Goal: Information Seeking & Learning: Learn about a topic

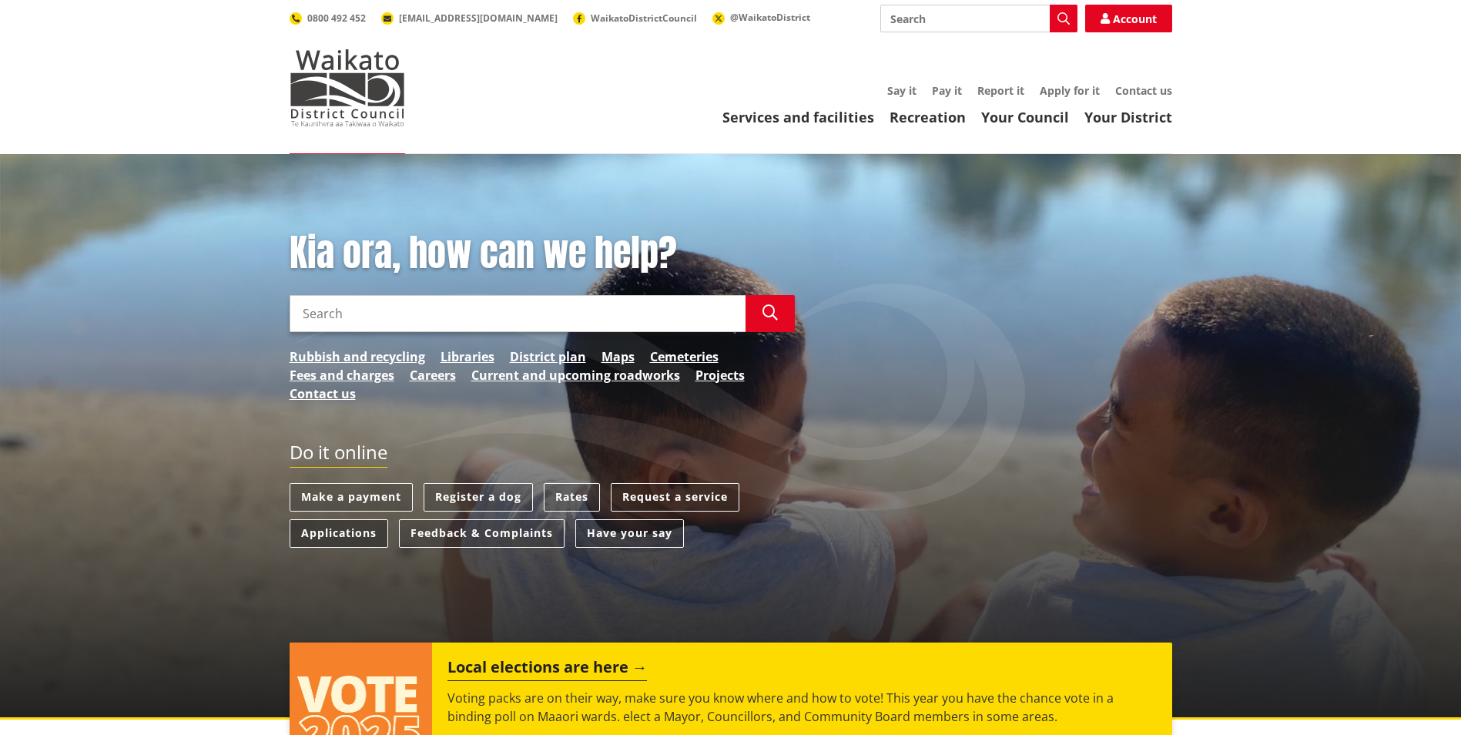
click at [317, 528] on link "Applications" at bounding box center [339, 533] width 99 height 29
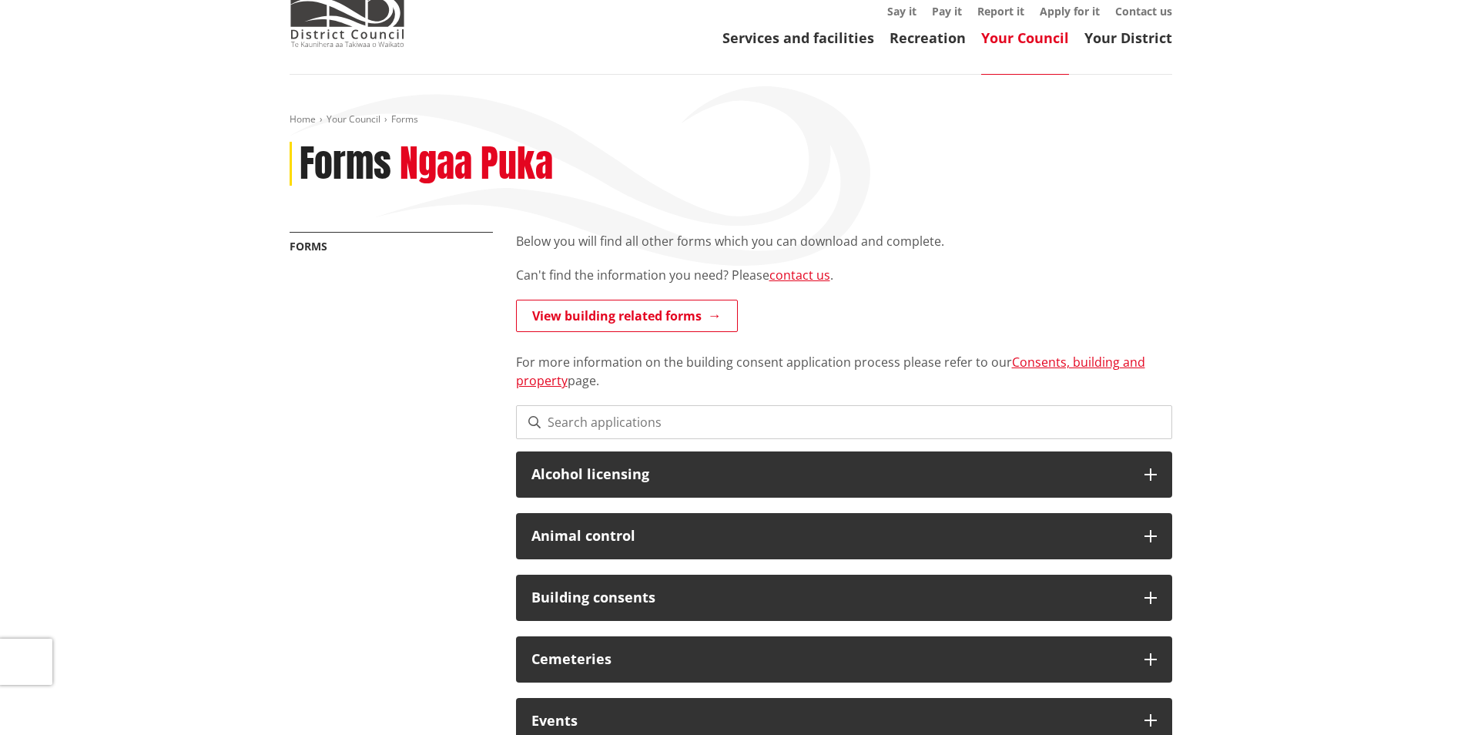
scroll to position [154, 0]
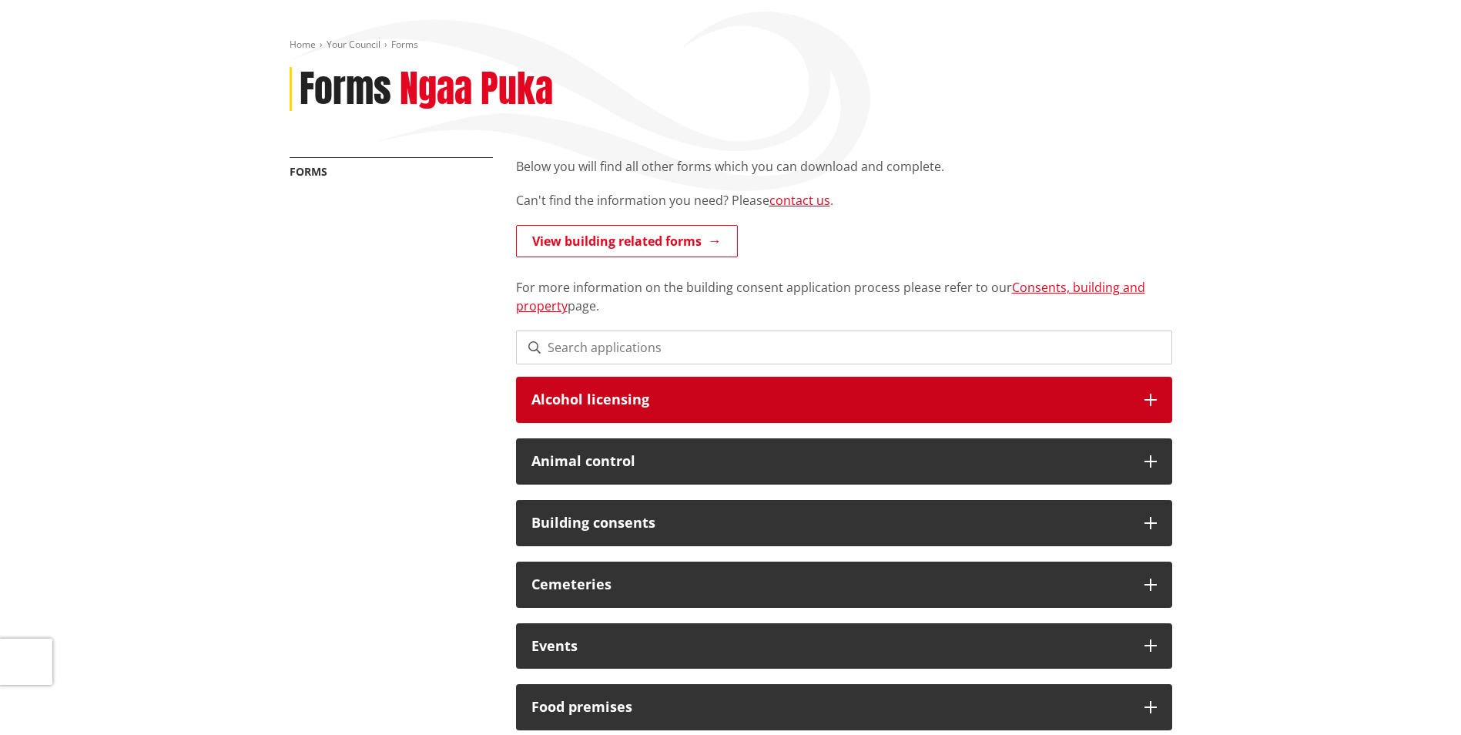
click at [636, 408] on div "Alcohol licensing" at bounding box center [844, 400] width 656 height 46
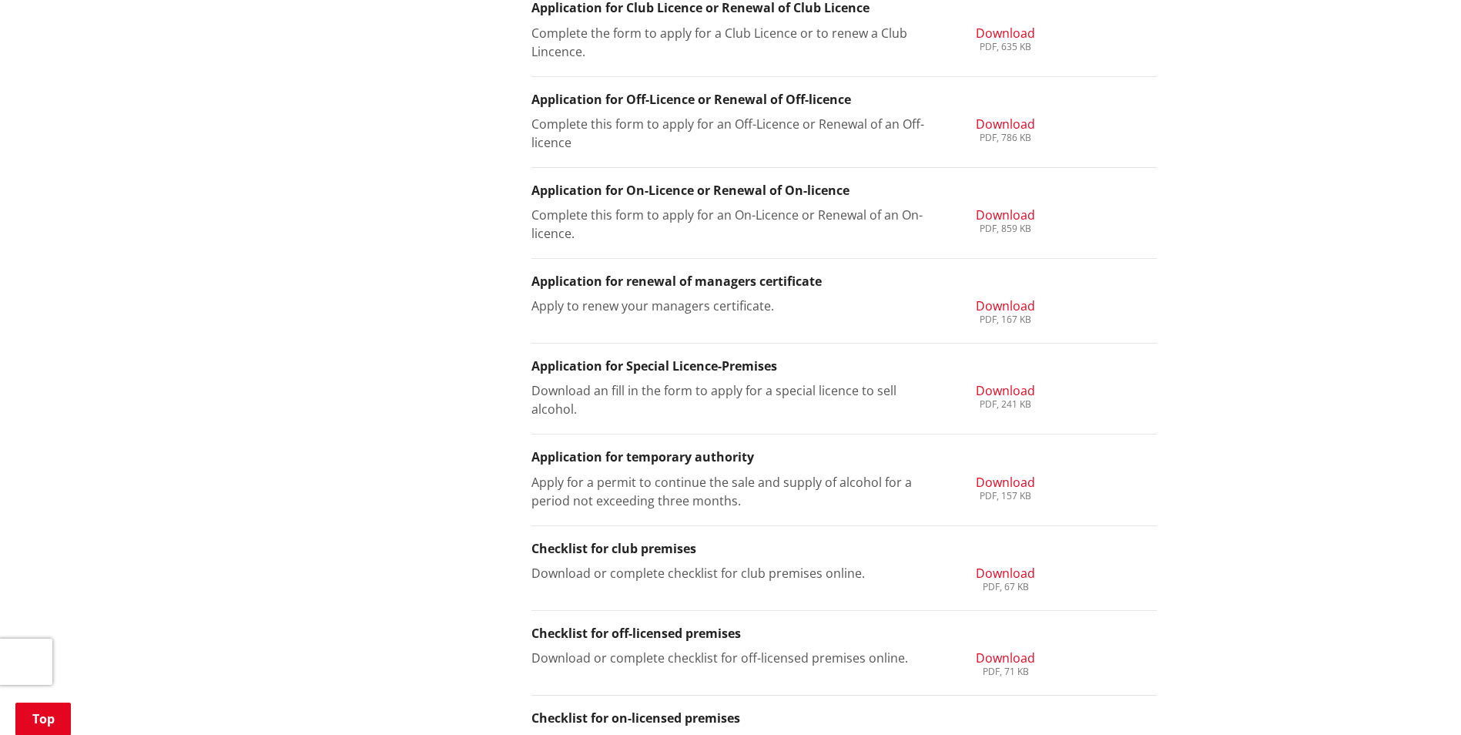
scroll to position [693, 0]
click at [1005, 389] on span "Download" at bounding box center [1005, 389] width 59 height 17
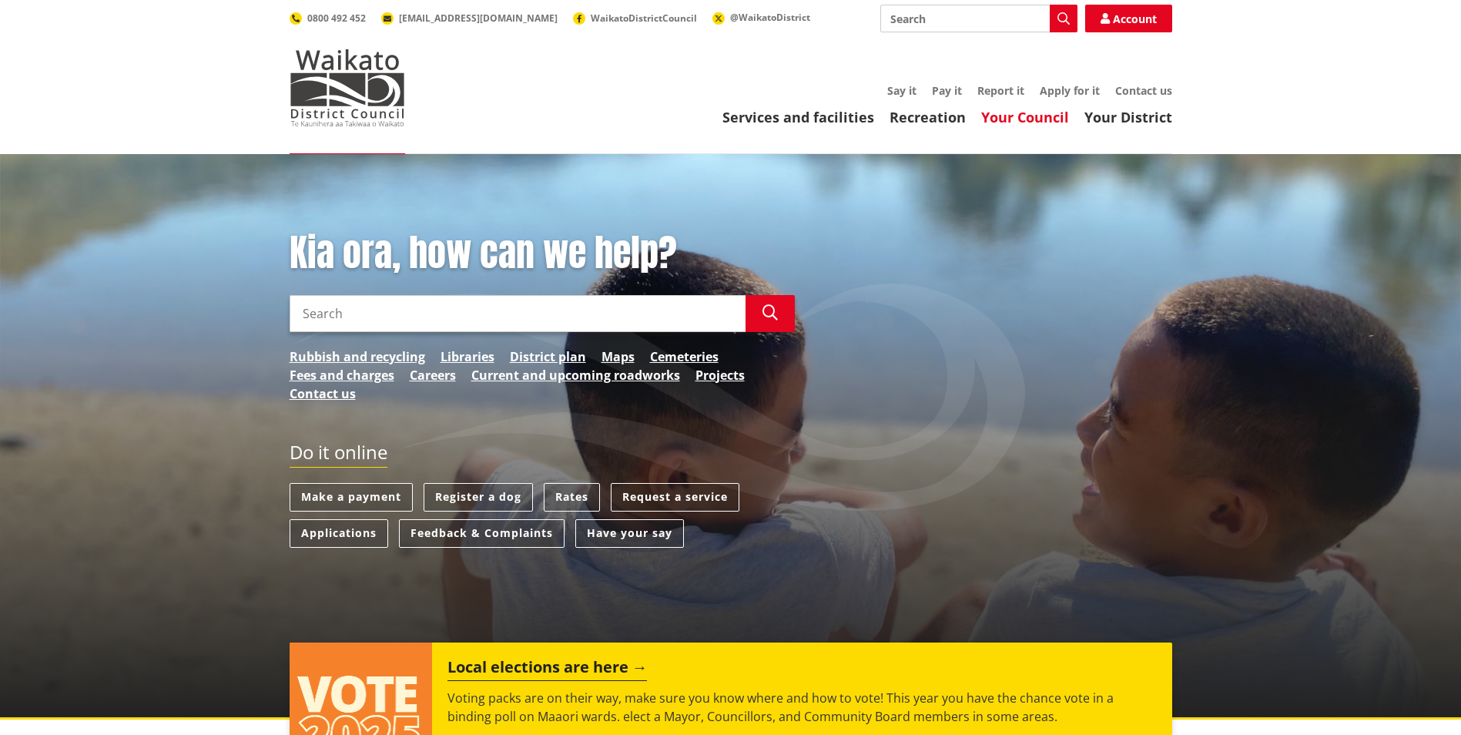
click at [1040, 118] on link "Your Council" at bounding box center [1025, 117] width 88 height 18
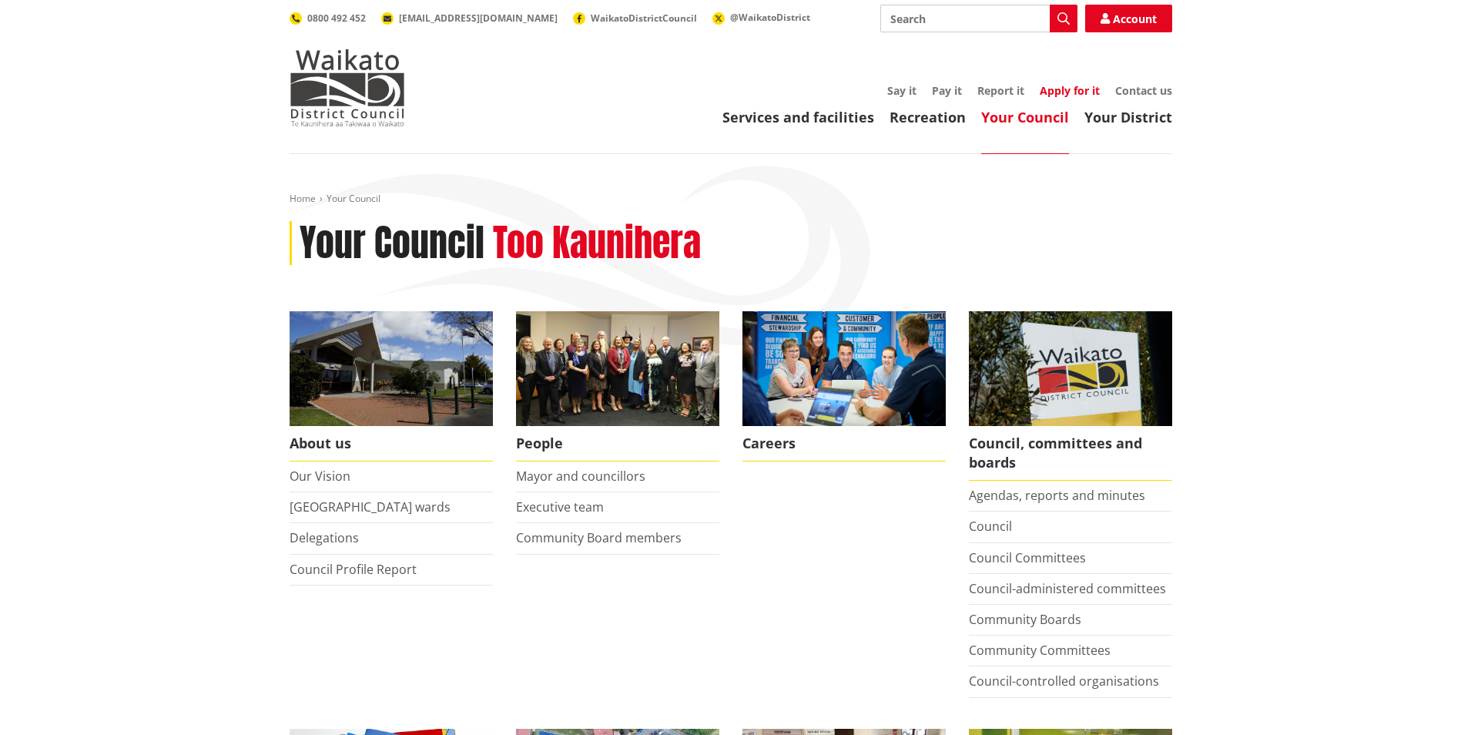
click at [1065, 92] on link "Apply for it" at bounding box center [1070, 90] width 60 height 15
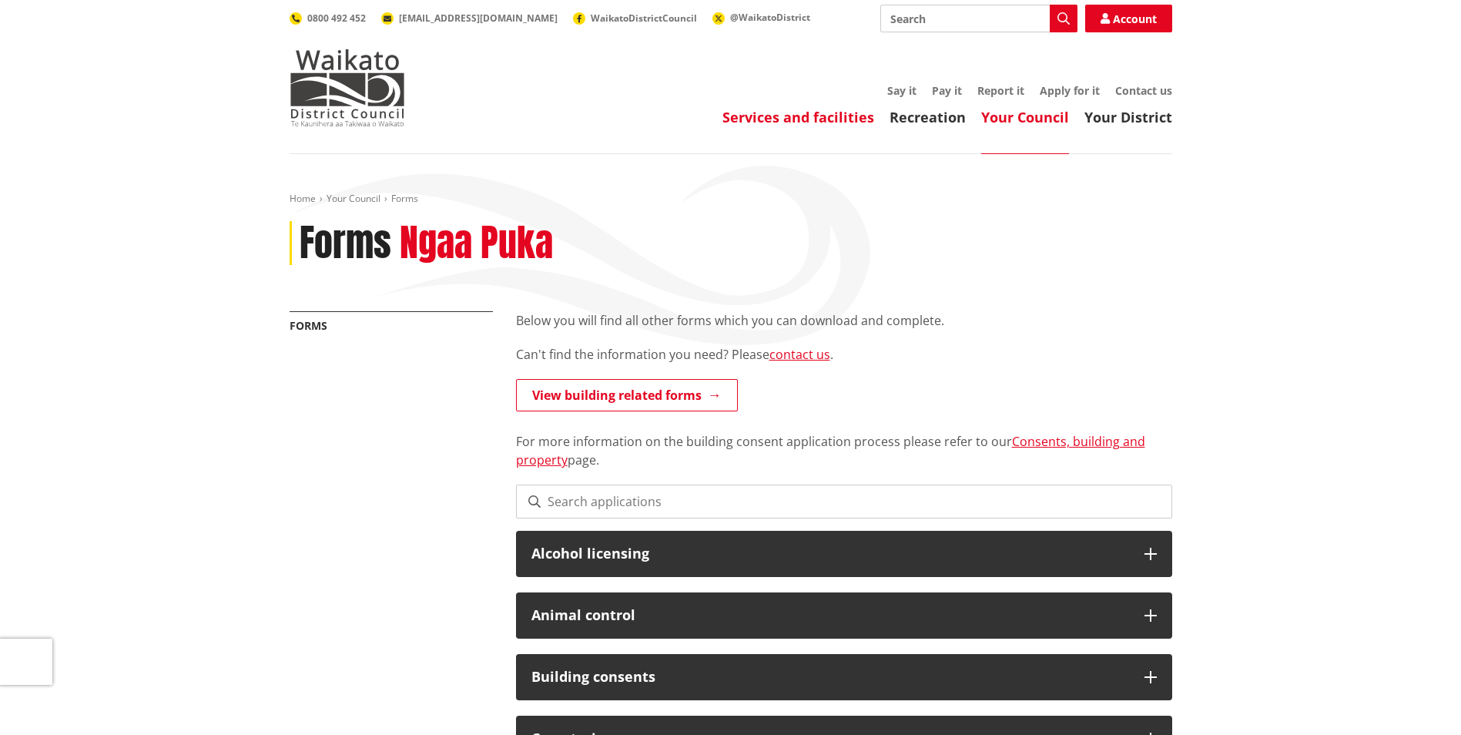
click at [803, 123] on link "Services and facilities" at bounding box center [799, 117] width 152 height 18
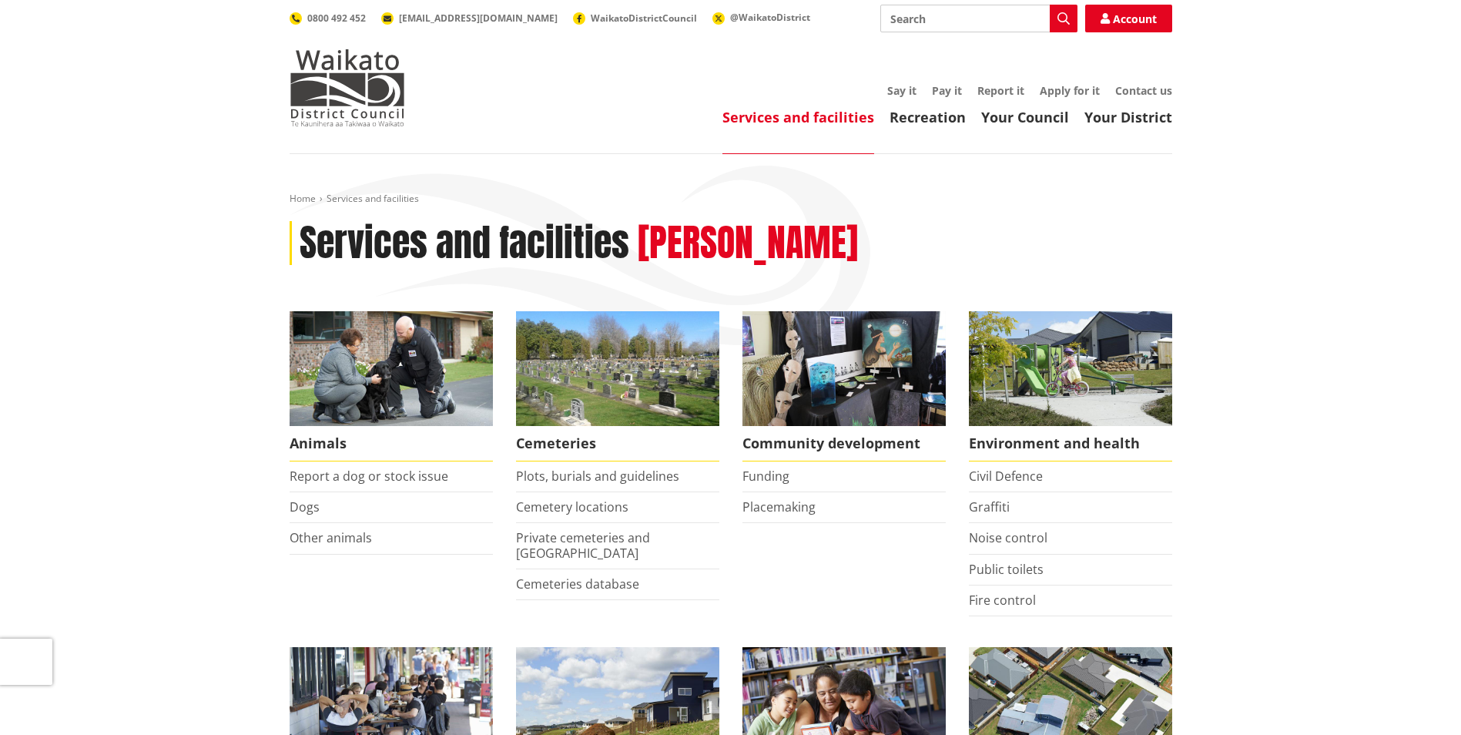
scroll to position [231, 0]
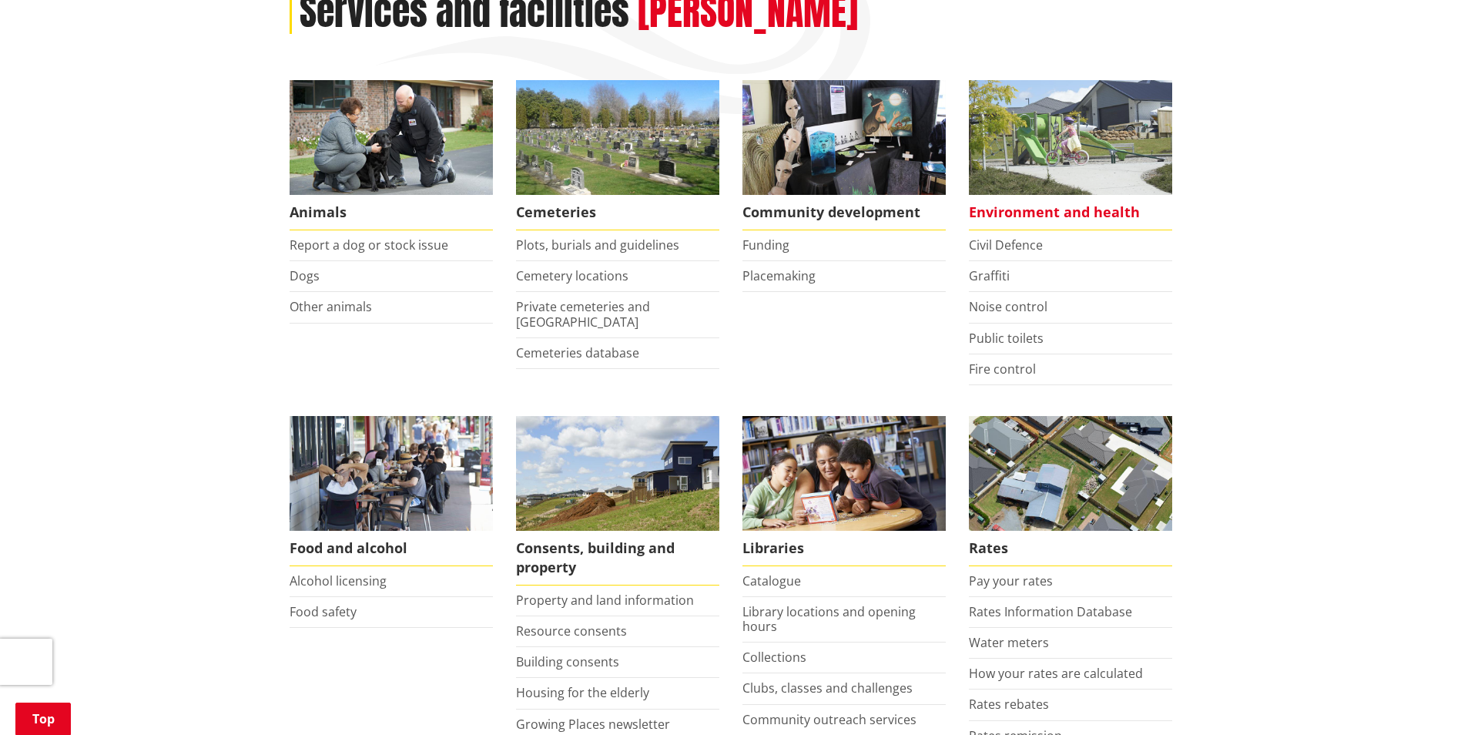
click at [1042, 211] on span "Environment and health" at bounding box center [1070, 212] width 203 height 35
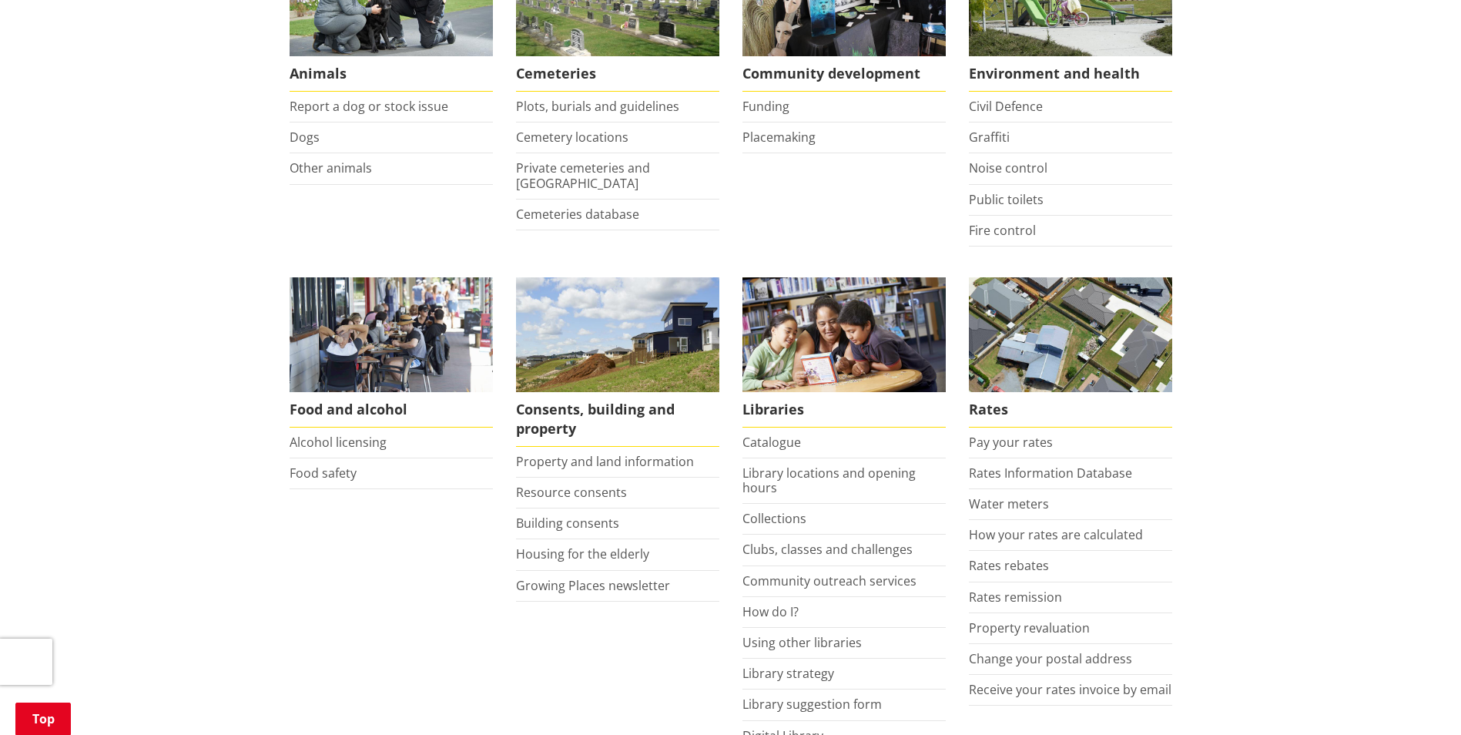
scroll to position [385, 0]
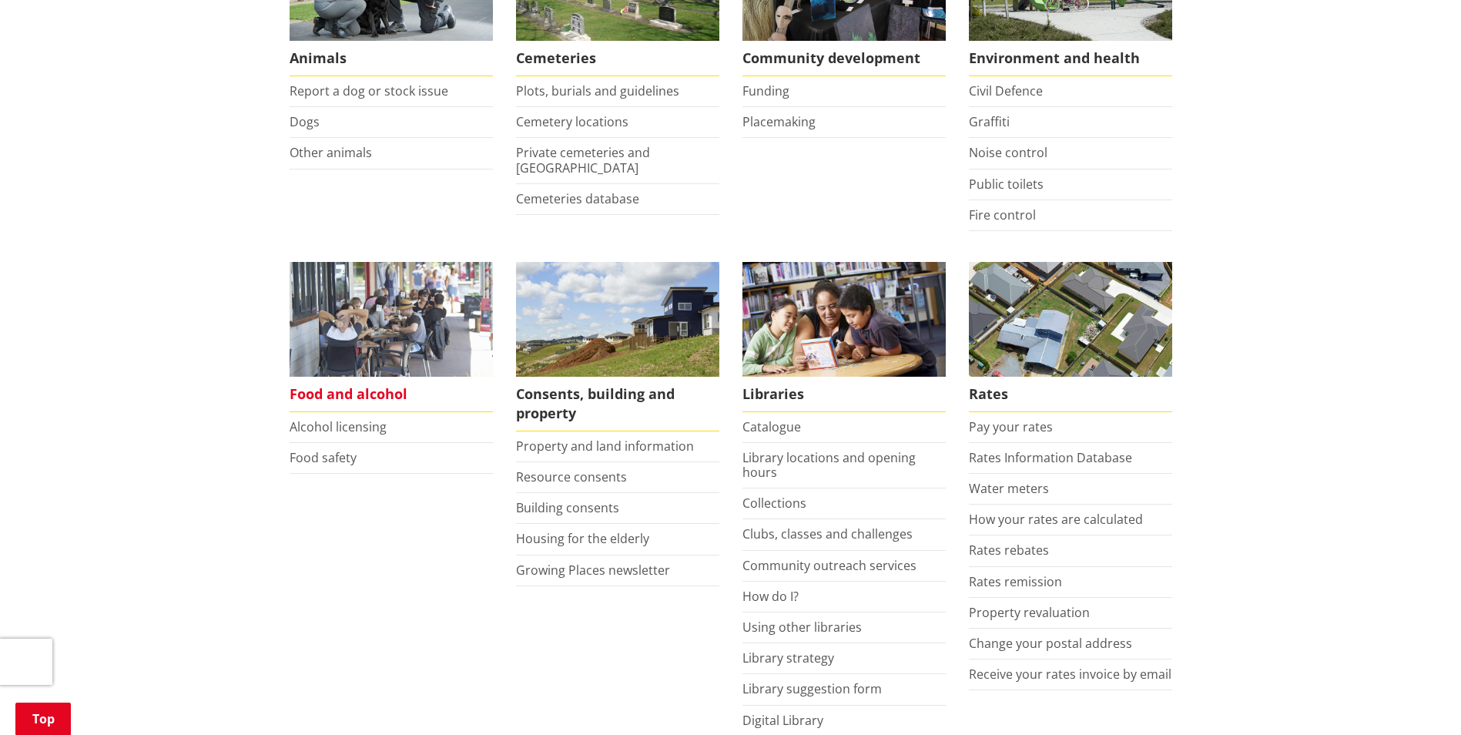
click at [348, 393] on span "Food and alcohol" at bounding box center [391, 394] width 203 height 35
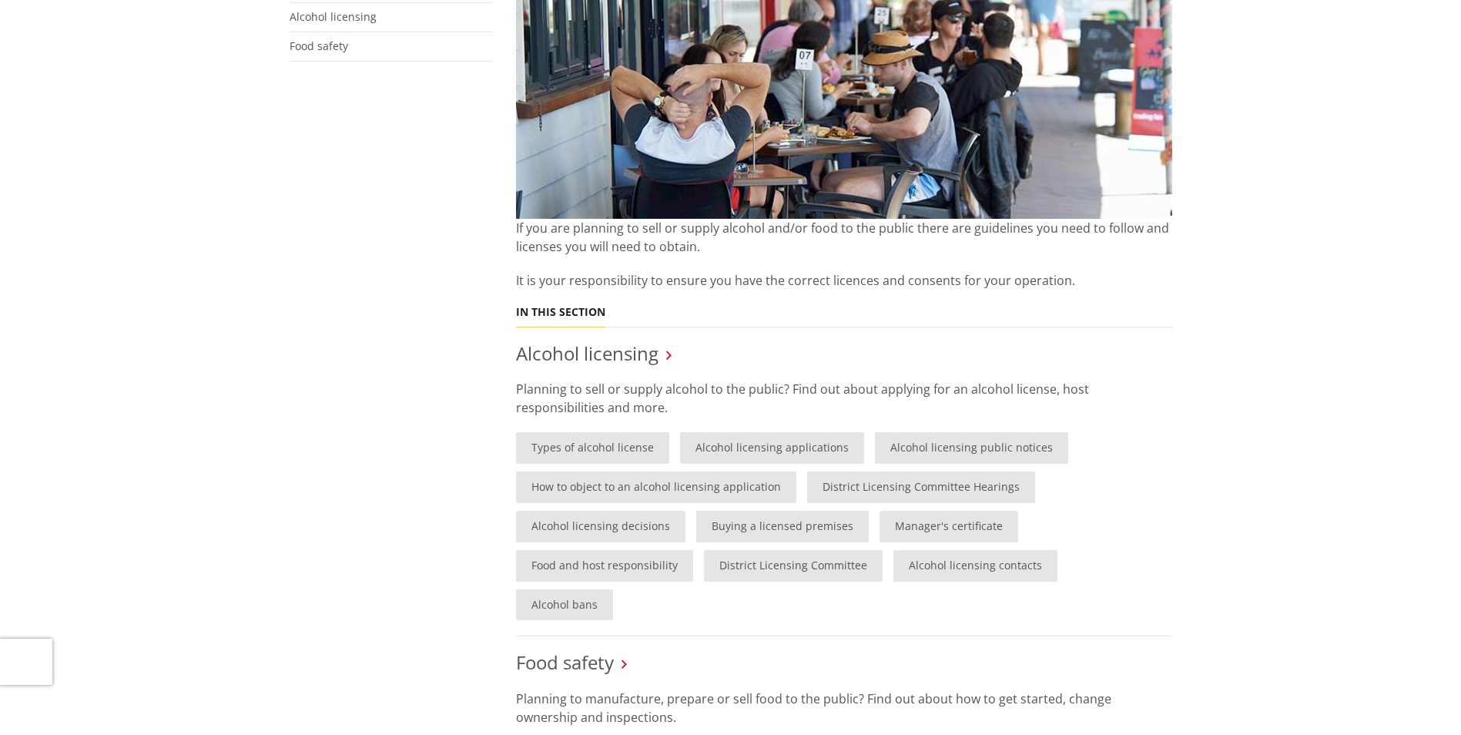
scroll to position [77, 0]
